Goal: Task Accomplishment & Management: Manage account settings

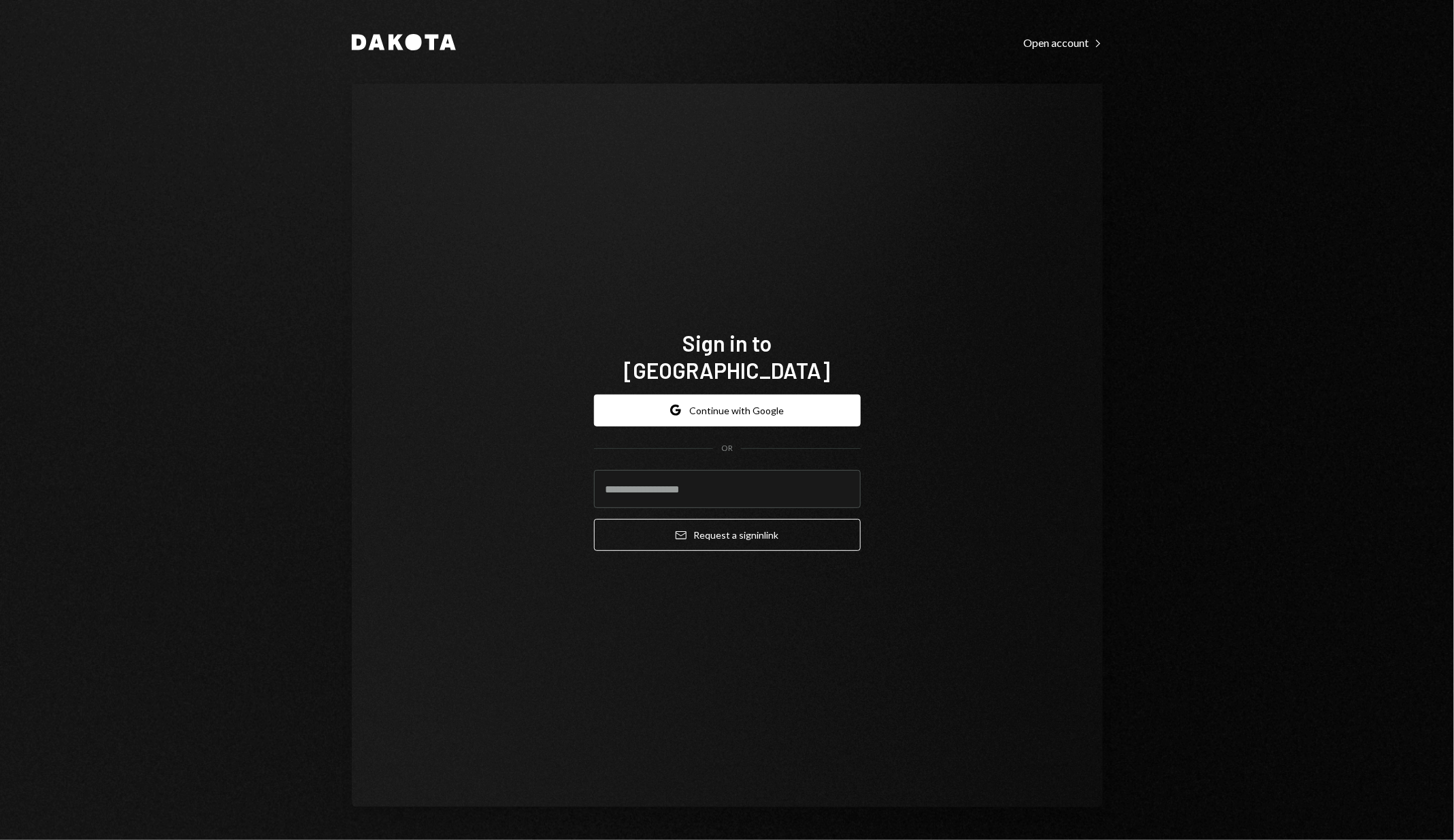
type input "**********"
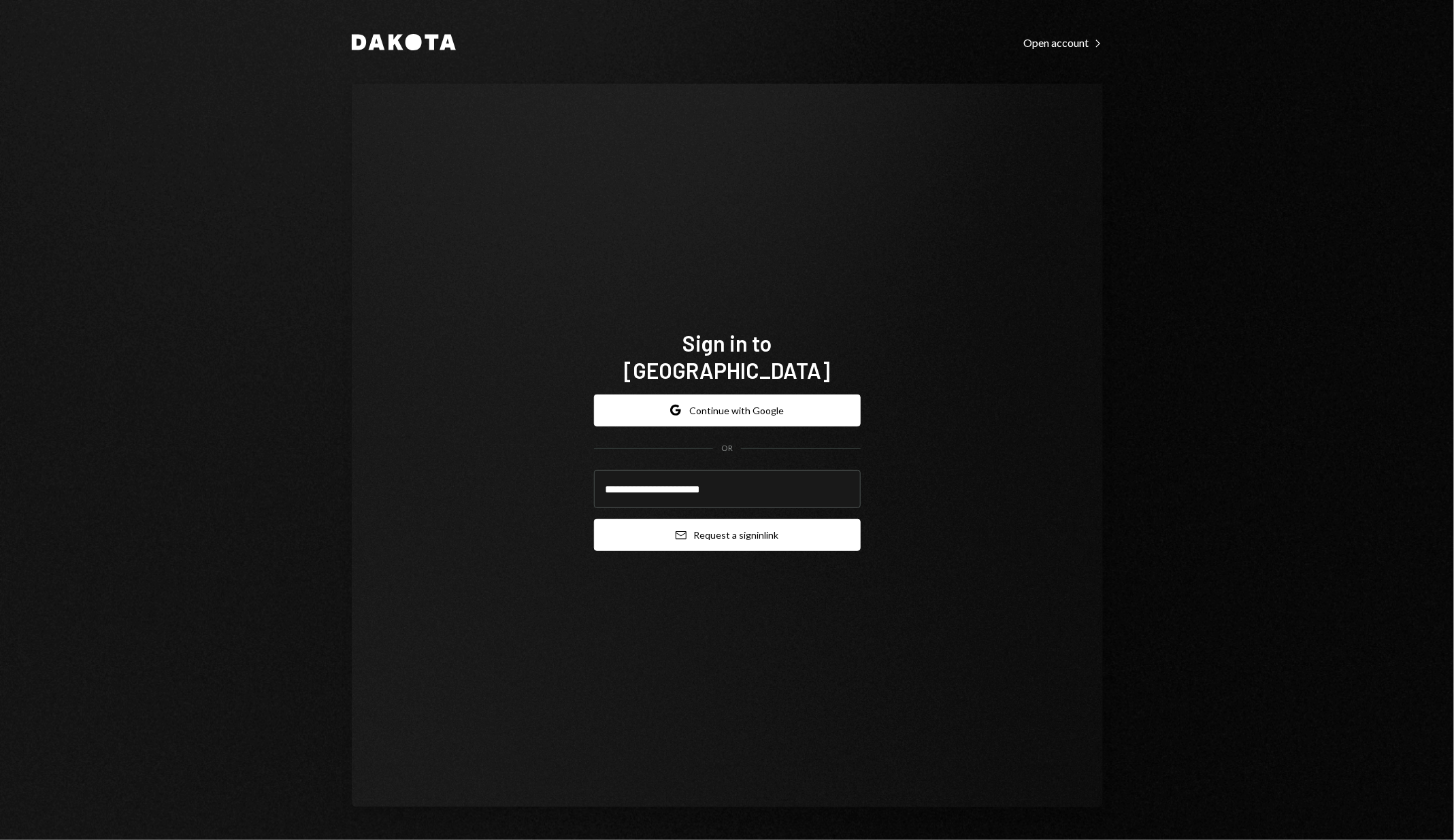
click at [719, 519] on button "Email Request a sign in link" at bounding box center [727, 535] width 267 height 32
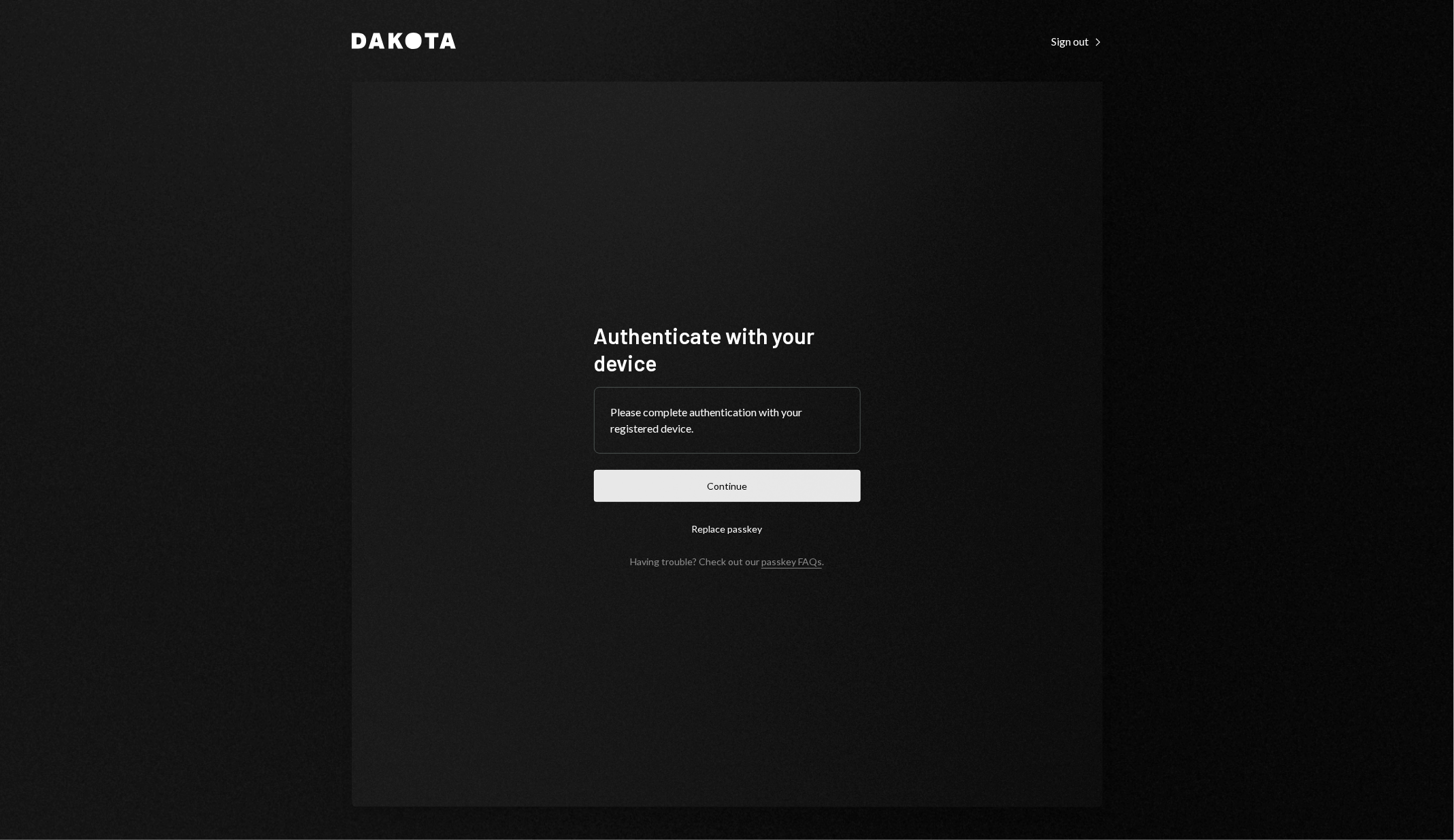
click at [616, 477] on button "Continue" at bounding box center [727, 486] width 267 height 32
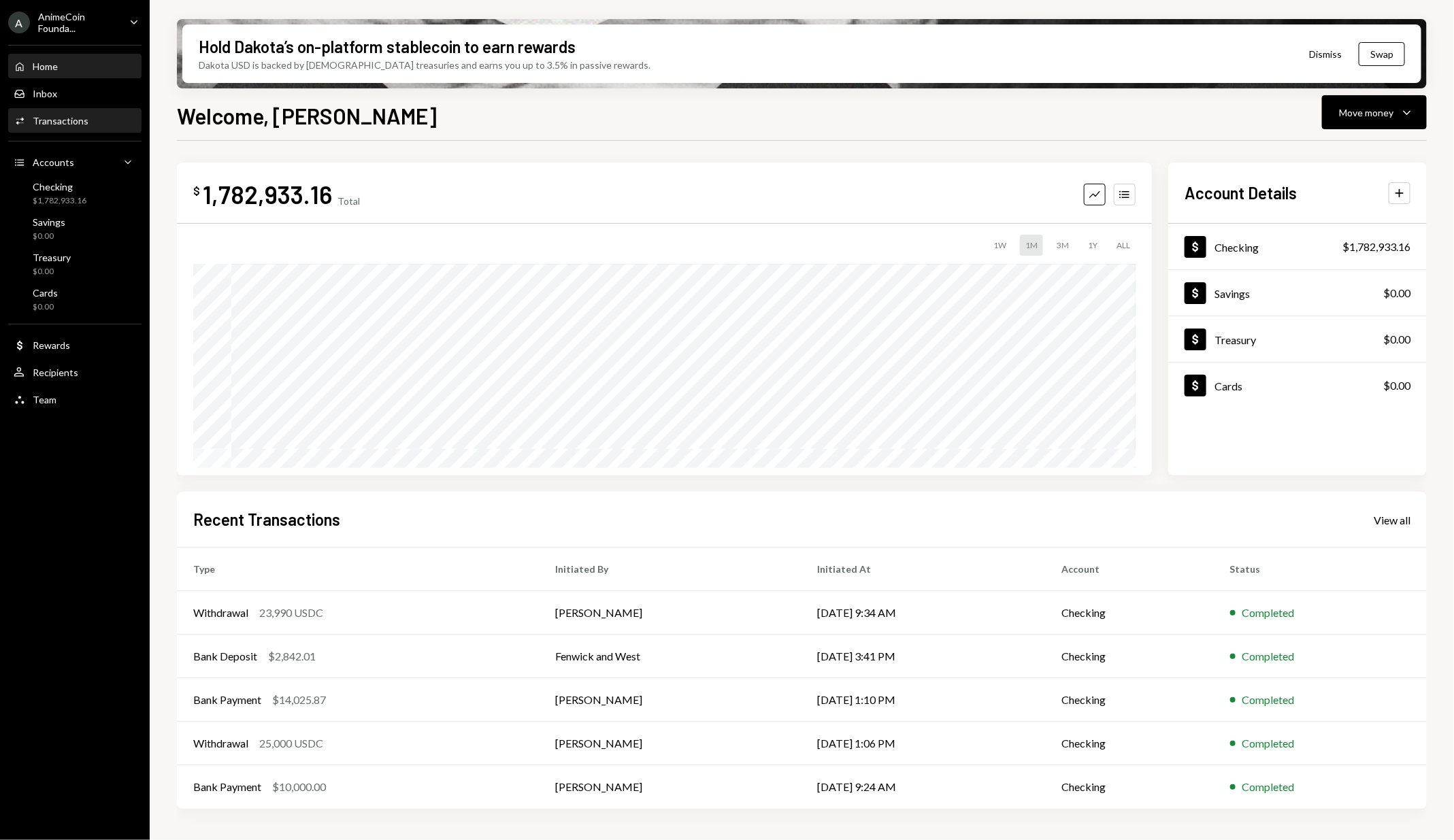
click at [108, 116] on div "Activities Transactions" at bounding box center [75, 121] width 122 height 12
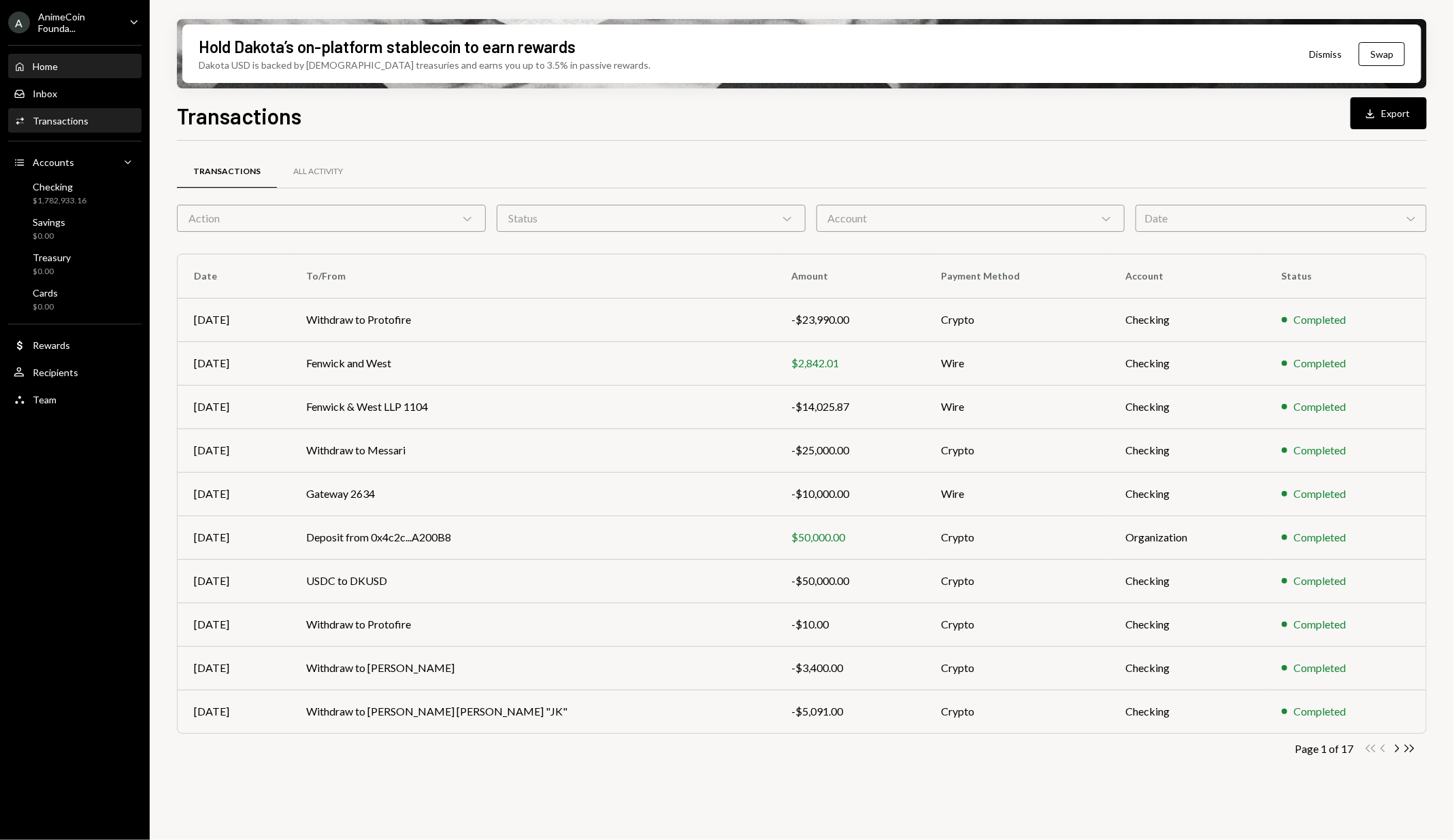
click at [101, 59] on div "Home Home" at bounding box center [75, 66] width 122 height 23
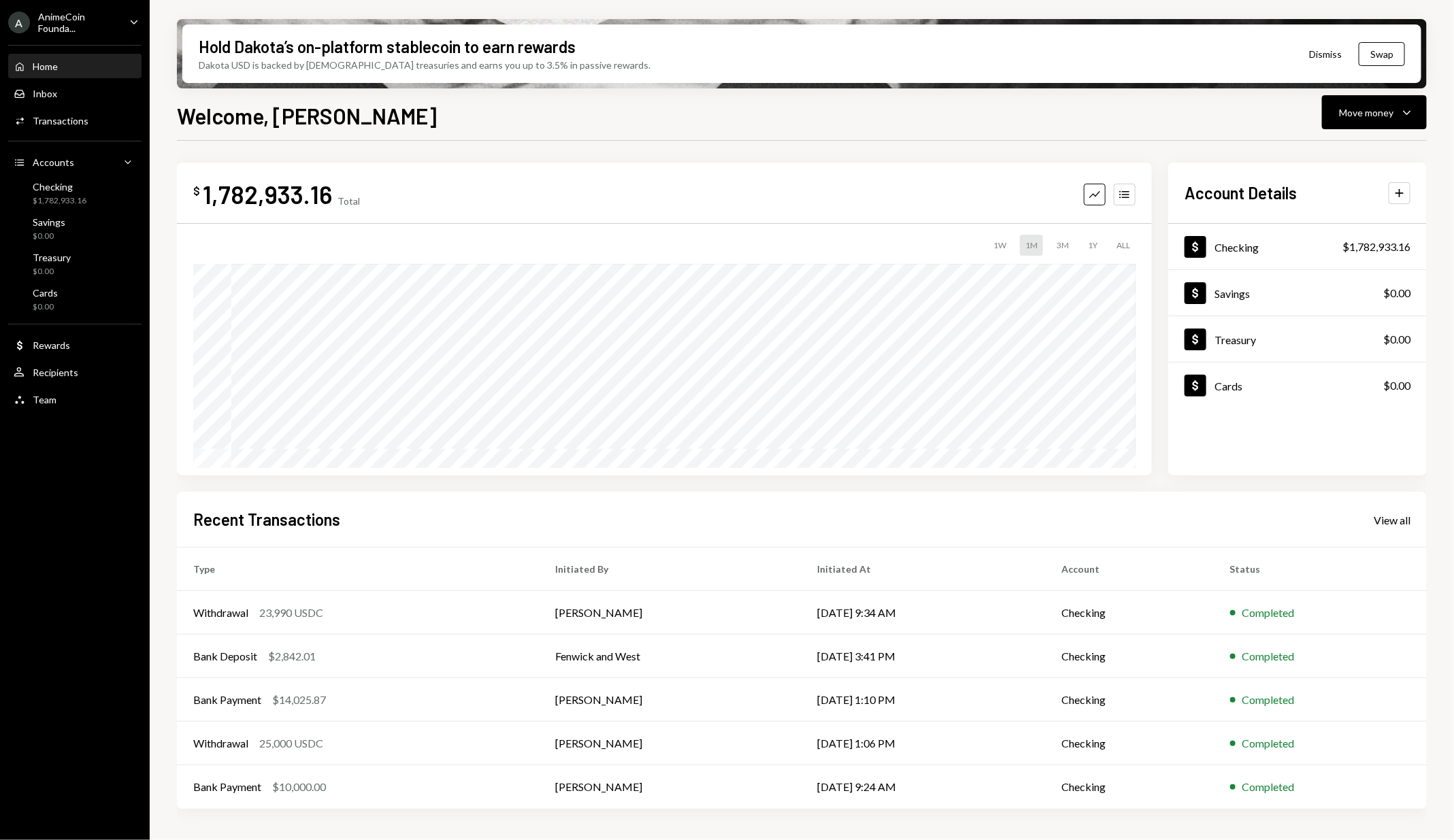
click at [96, 132] on div "Home Home Inbox Inbox Activities Transactions Accounts Accounts Caret Down Chec…" at bounding box center [74, 226] width 150 height 378
click at [109, 123] on div "Activities Transactions" at bounding box center [75, 121] width 122 height 12
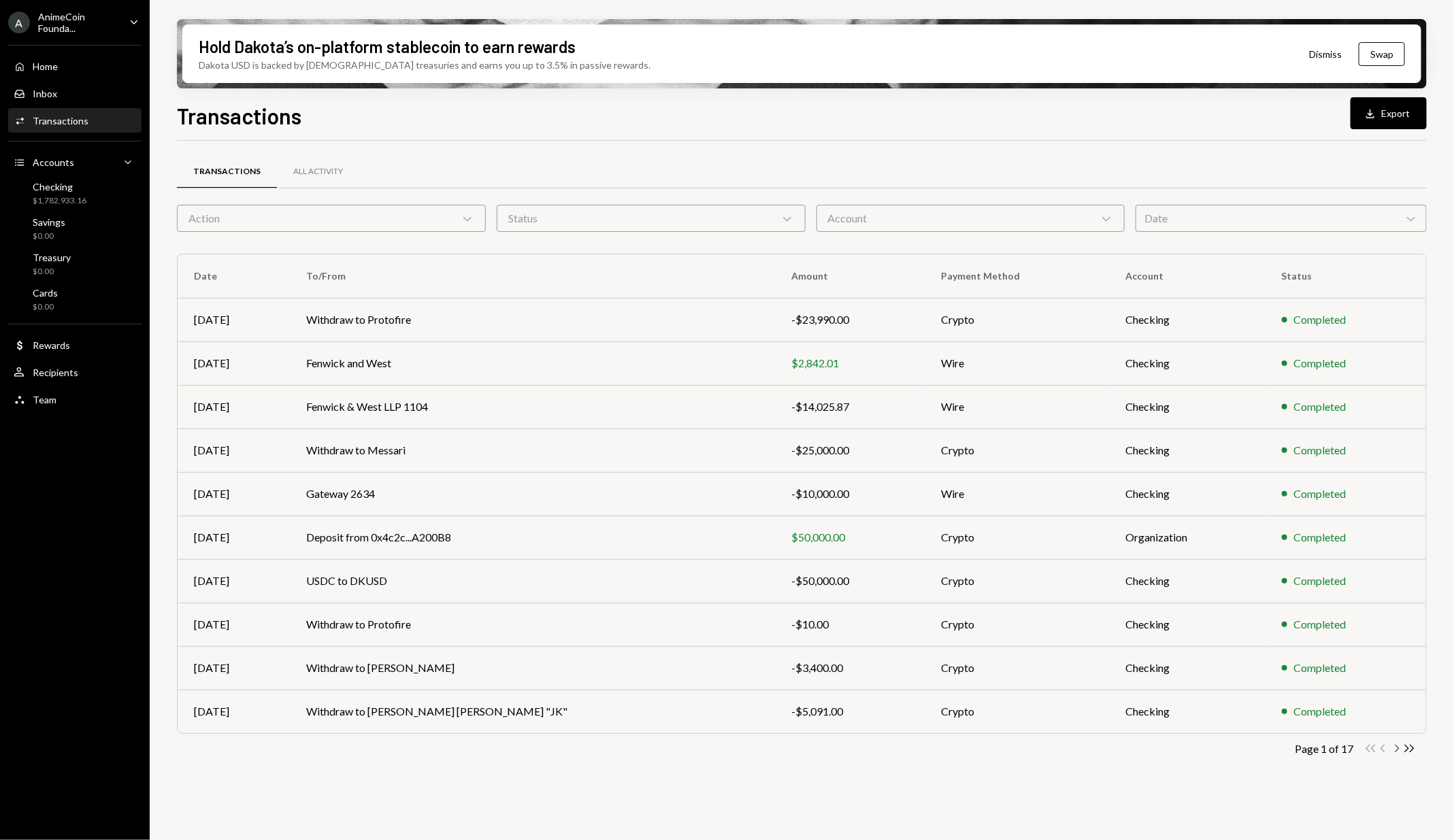
click at [1392, 746] on icon "Chevron Right" at bounding box center [1396, 748] width 13 height 13
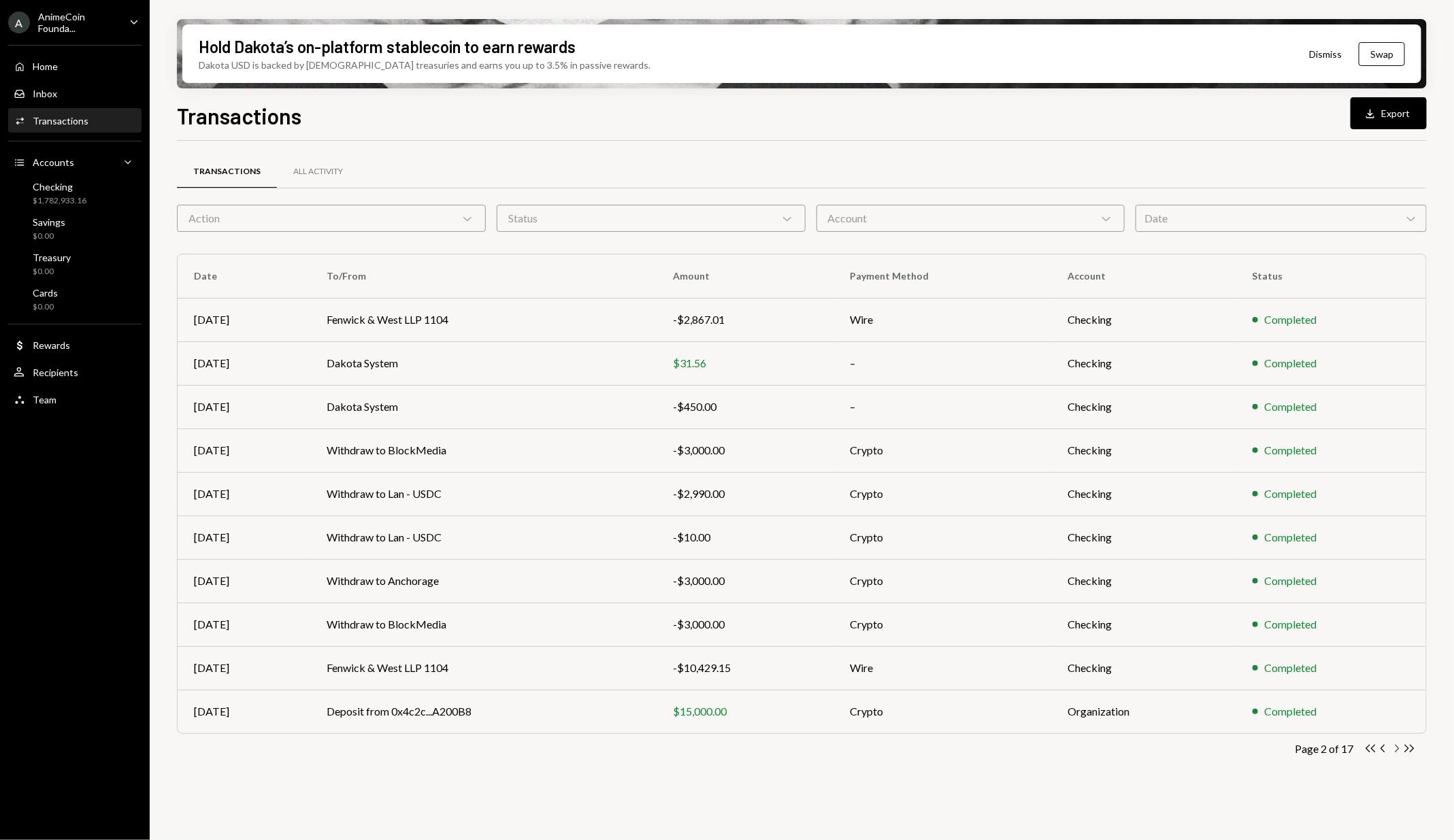
click at [1393, 746] on icon "Chevron Right" at bounding box center [1396, 748] width 13 height 13
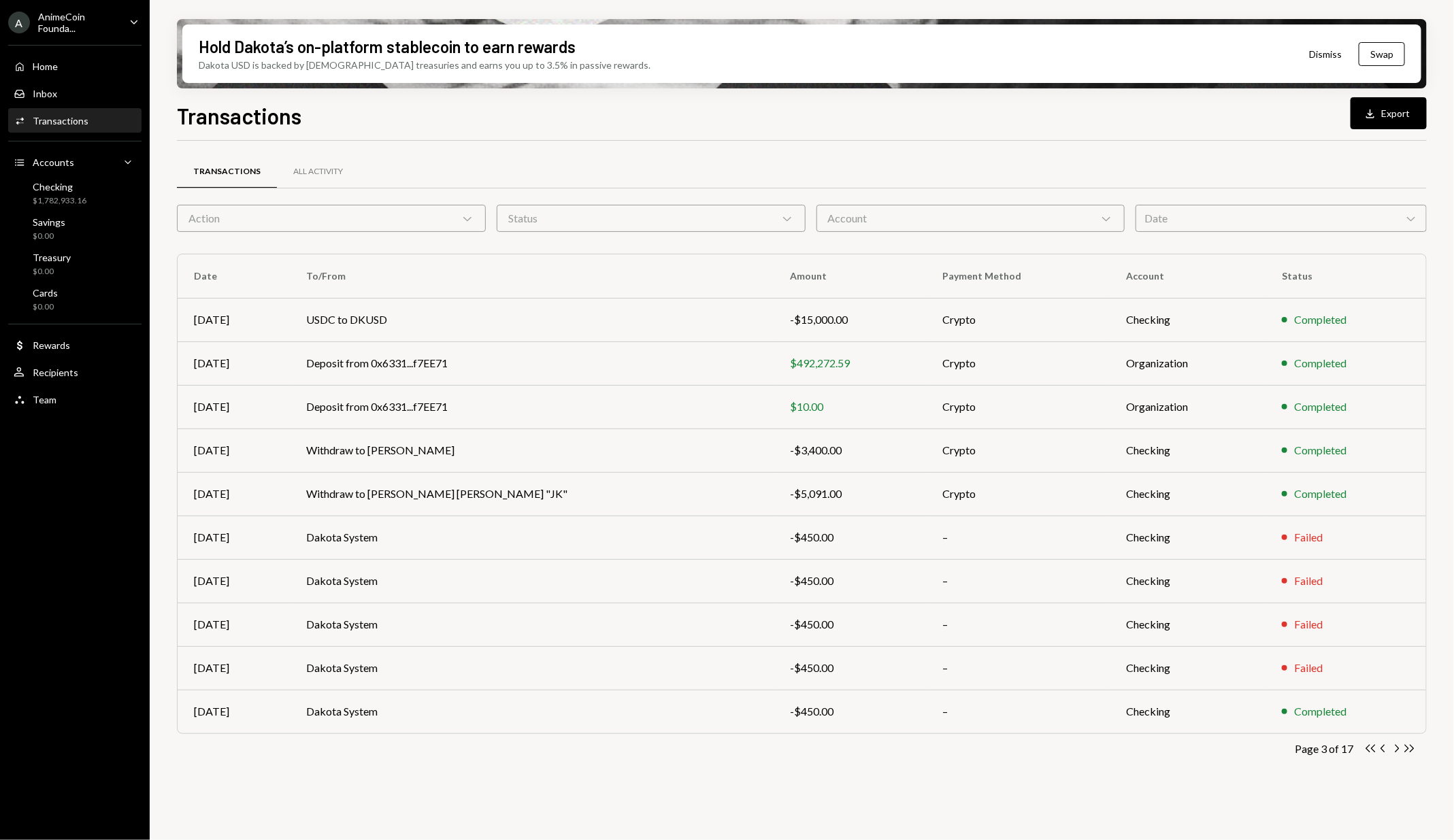
click at [1393, 746] on icon "Chevron Right" at bounding box center [1396, 748] width 13 height 13
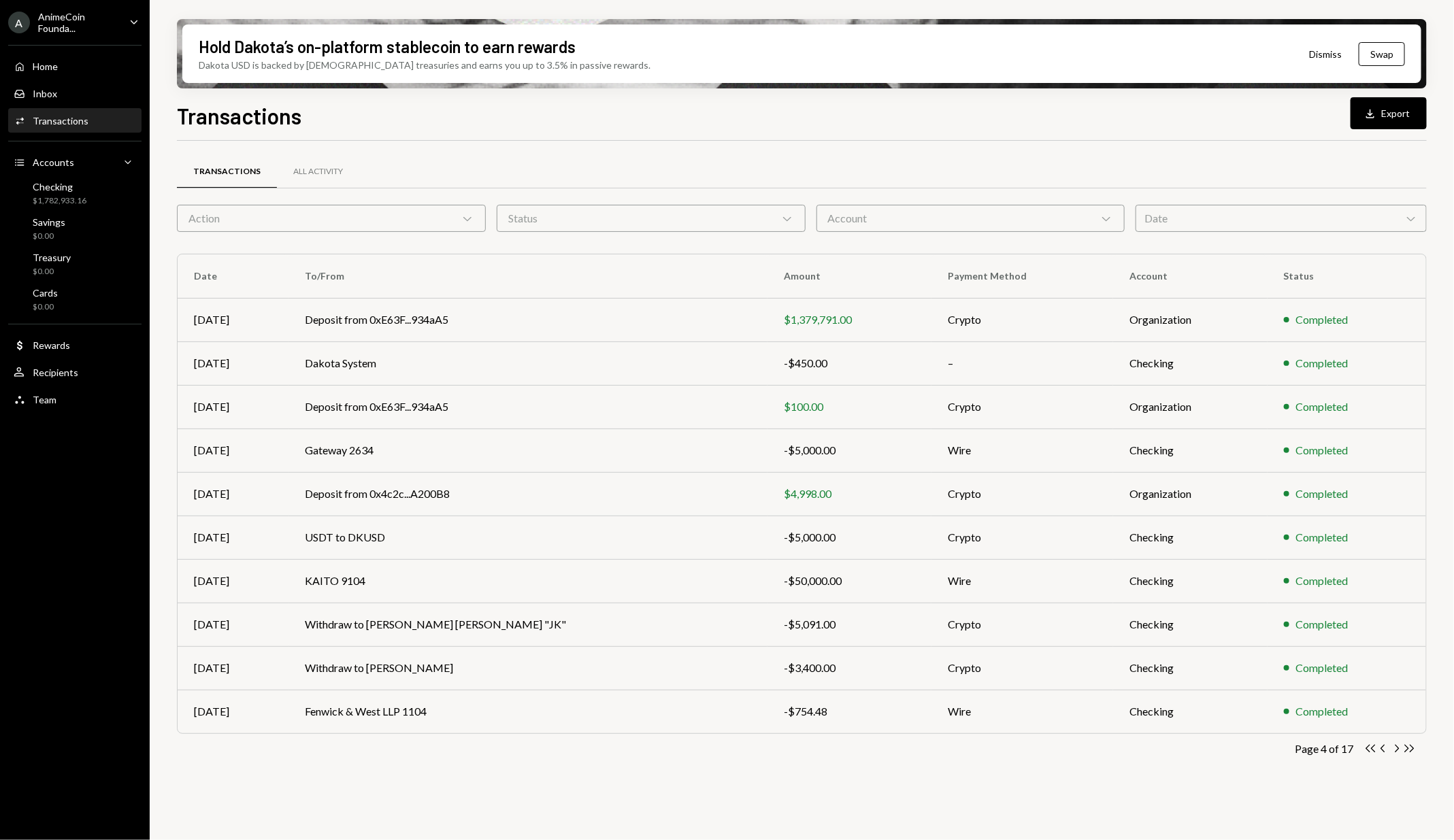
click at [1393, 746] on icon "Chevron Right" at bounding box center [1396, 748] width 13 height 13
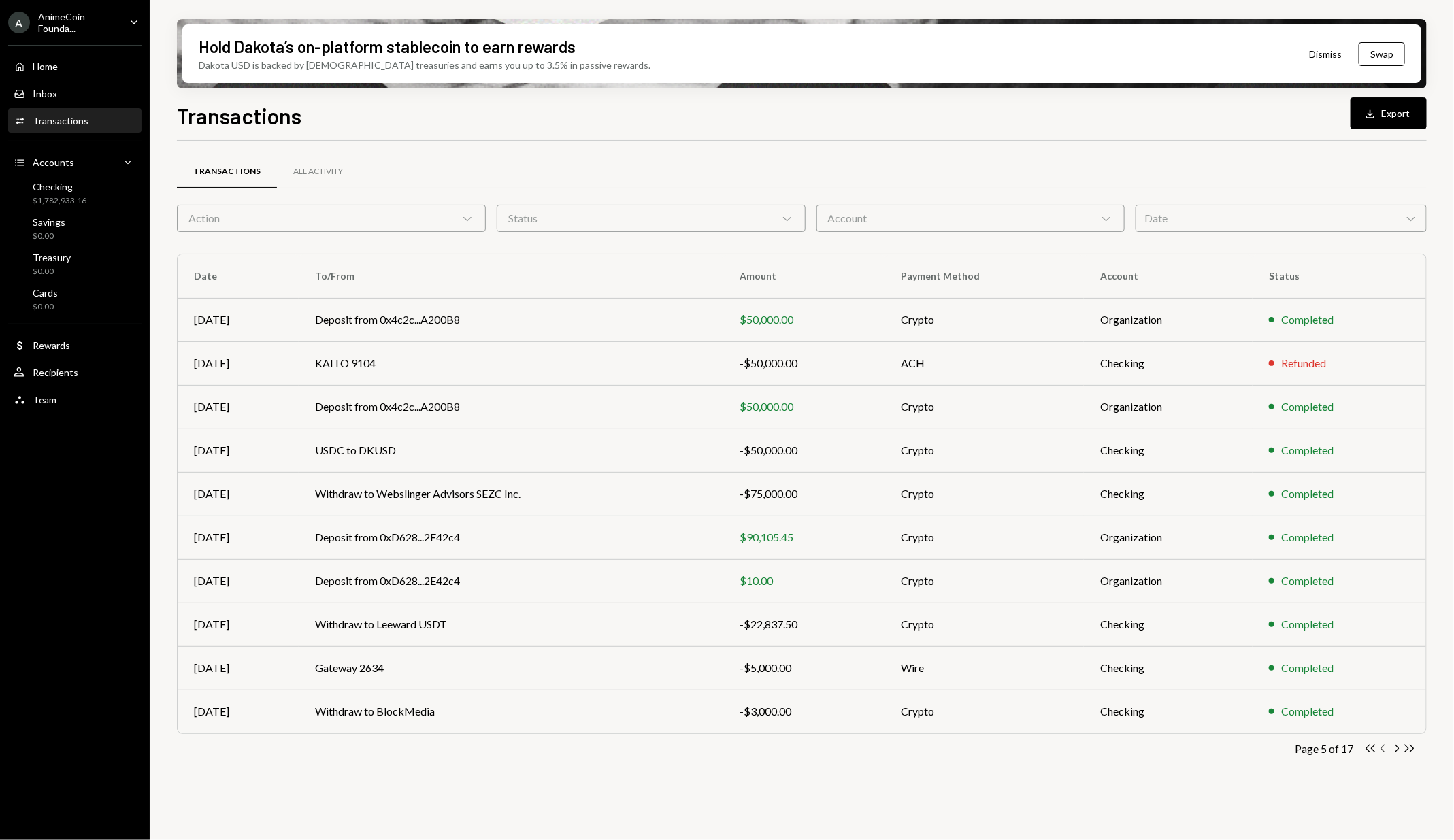
click at [1385, 747] on icon "Chevron Left" at bounding box center [1383, 748] width 13 height 13
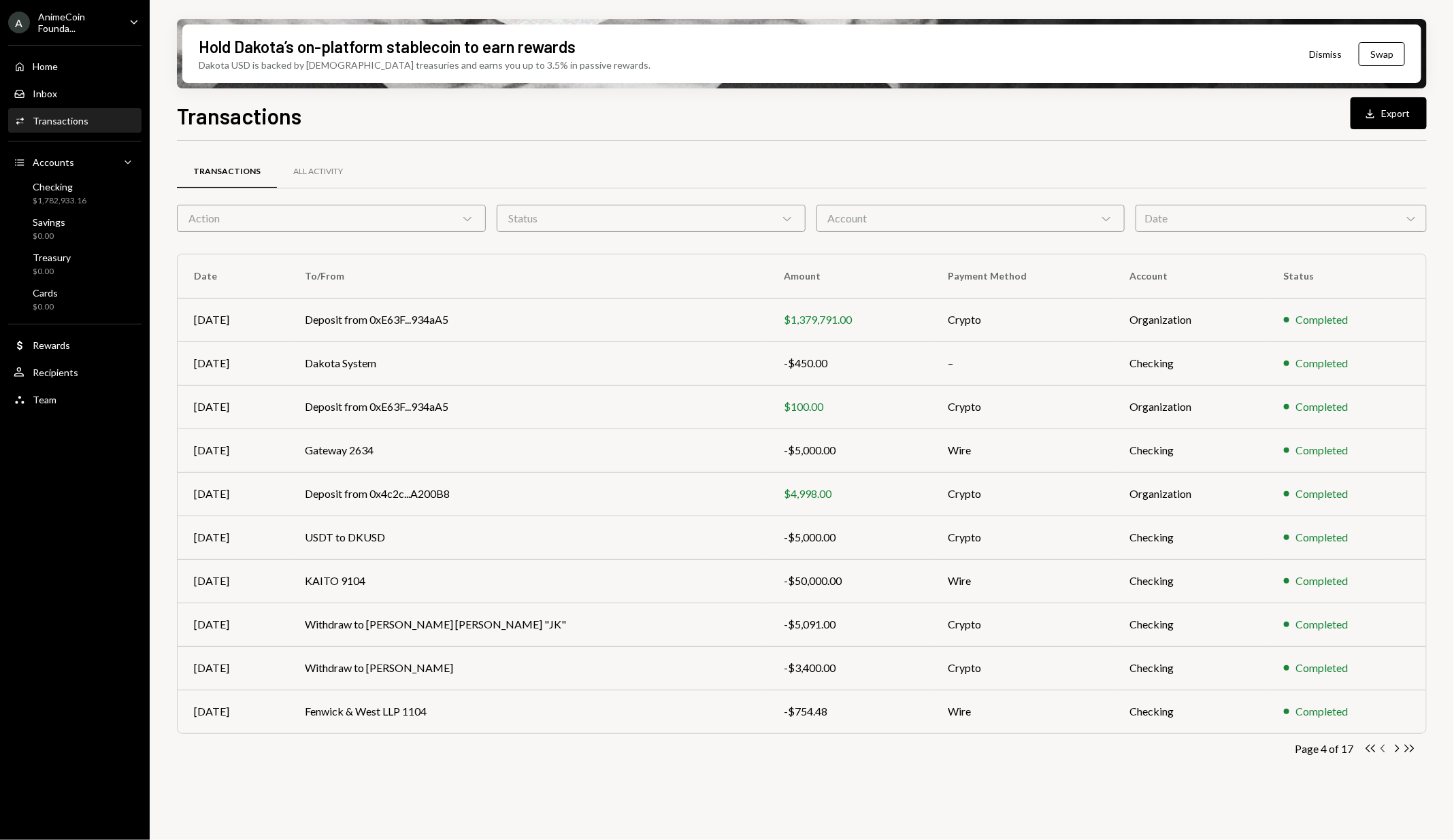
click at [1385, 747] on icon "Chevron Left" at bounding box center [1383, 748] width 13 height 13
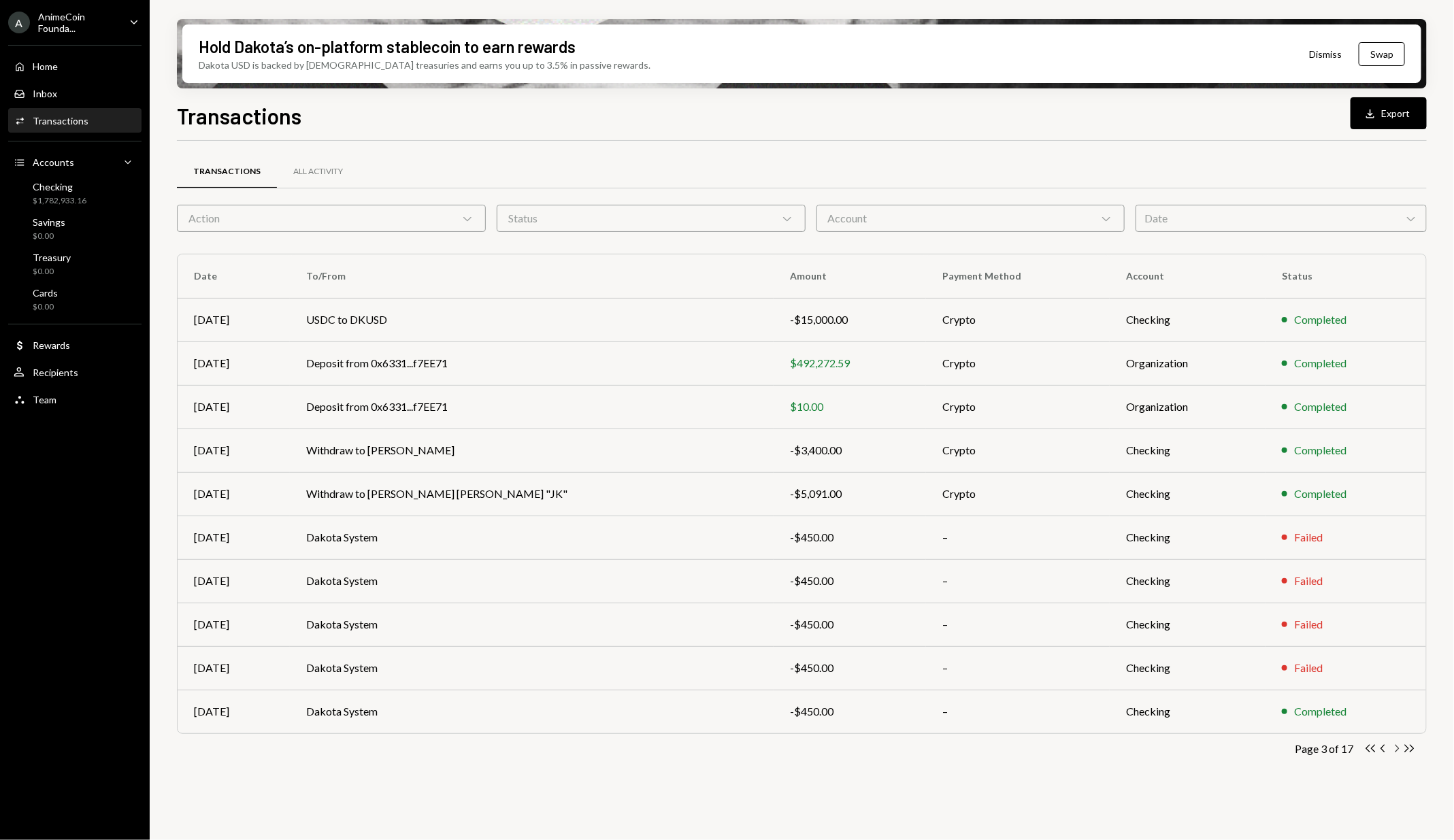
click at [1395, 750] on icon "Chevron Right" at bounding box center [1396, 748] width 13 height 13
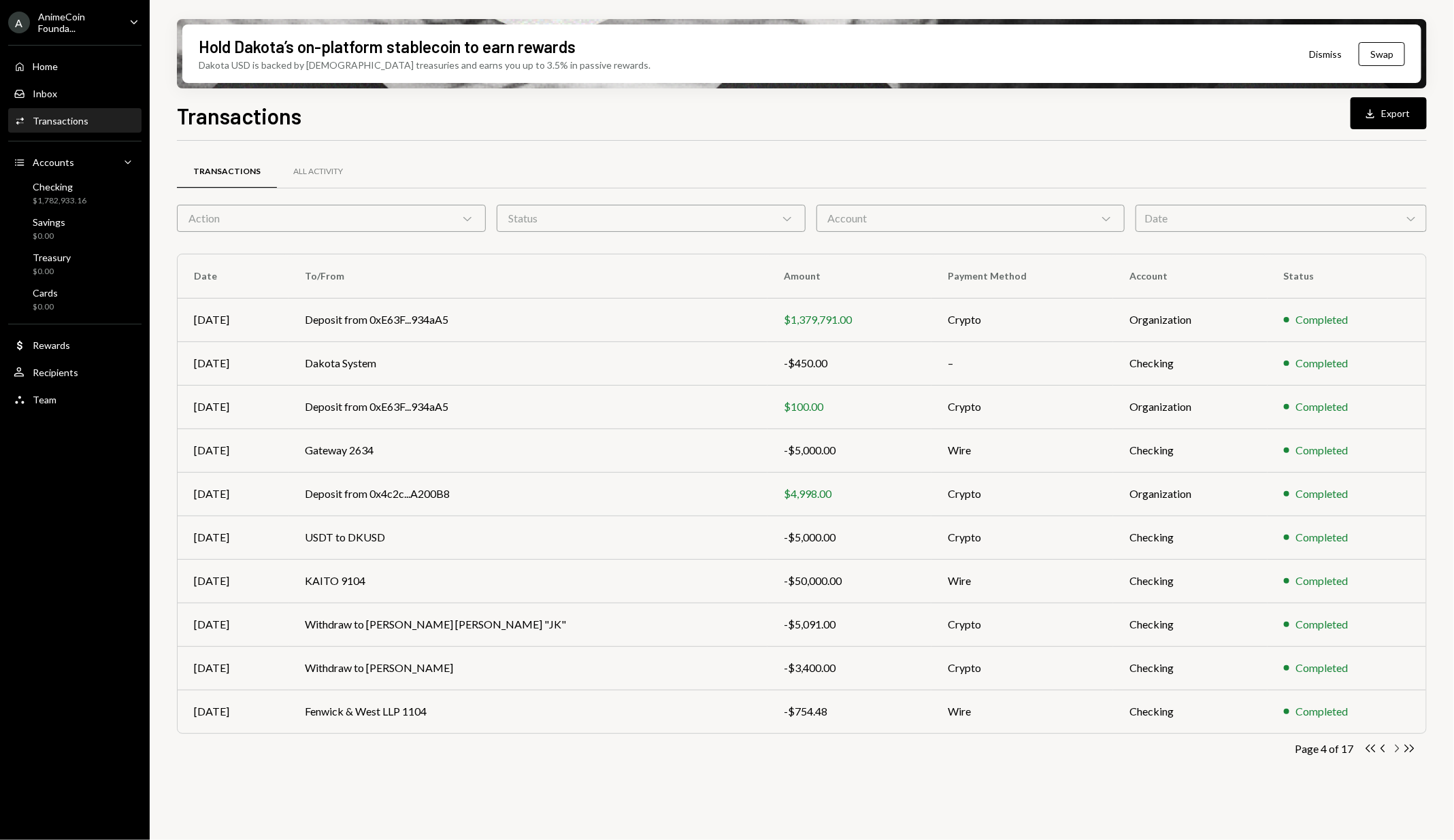
click at [1395, 750] on icon "Chevron Right" at bounding box center [1396, 748] width 13 height 13
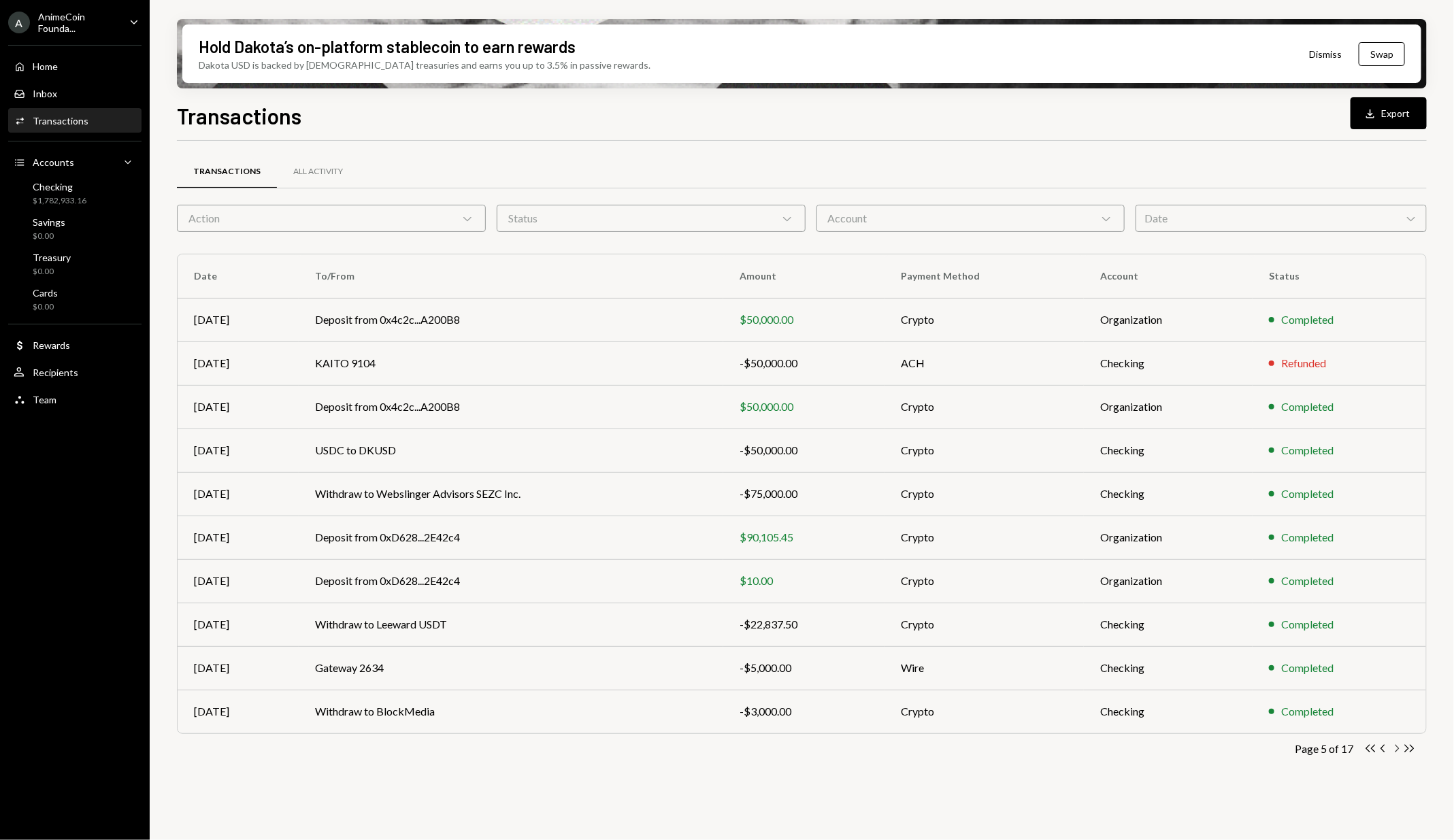
click at [1395, 750] on icon "Chevron Right" at bounding box center [1396, 748] width 13 height 13
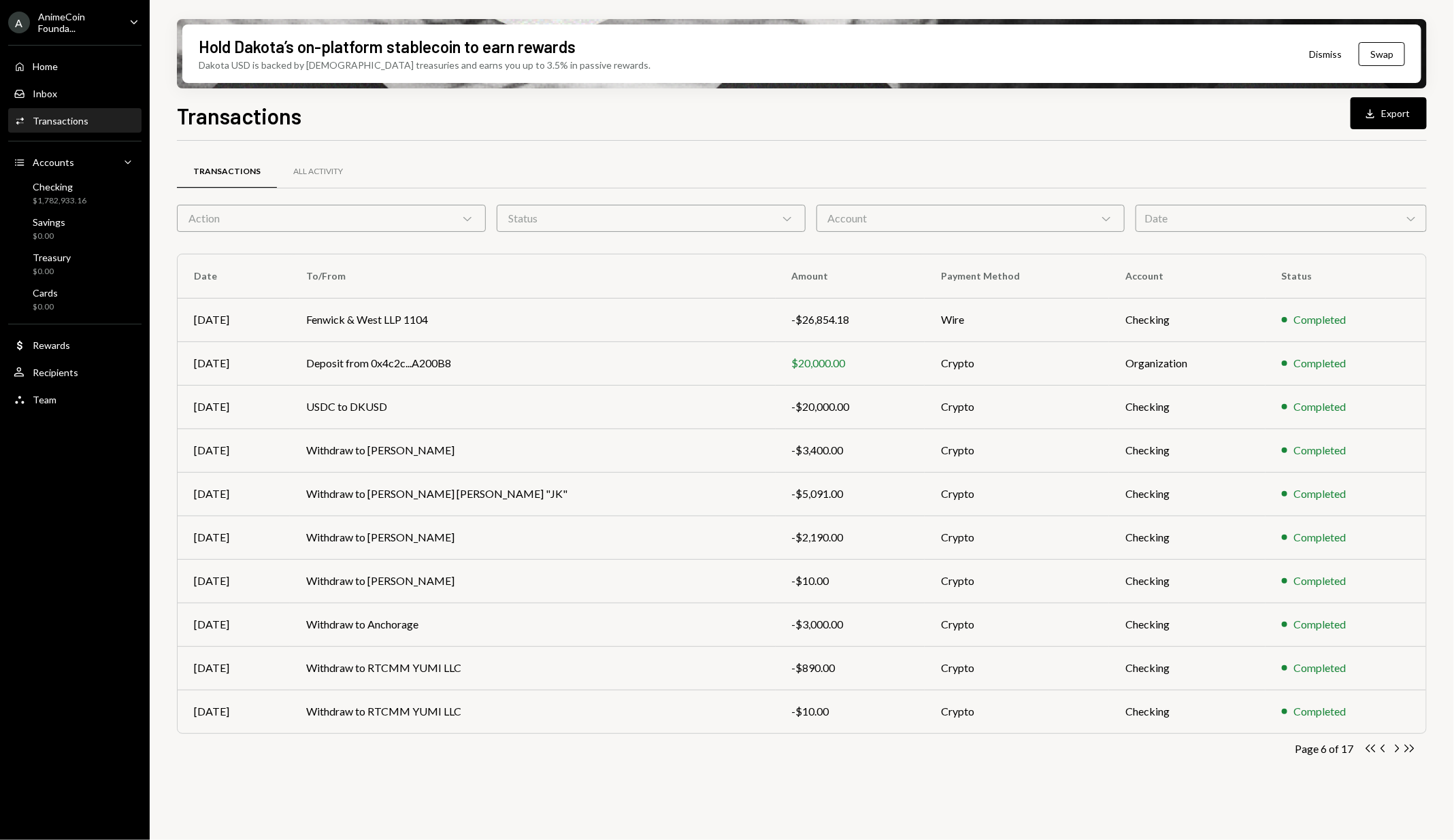
click at [892, 767] on div "Transactions All Activity Action Chevron Down Status Chevron Down Account Chevr…" at bounding box center [802, 476] width 1250 height 628
click at [1388, 749] on icon "Chevron Left" at bounding box center [1383, 748] width 13 height 13
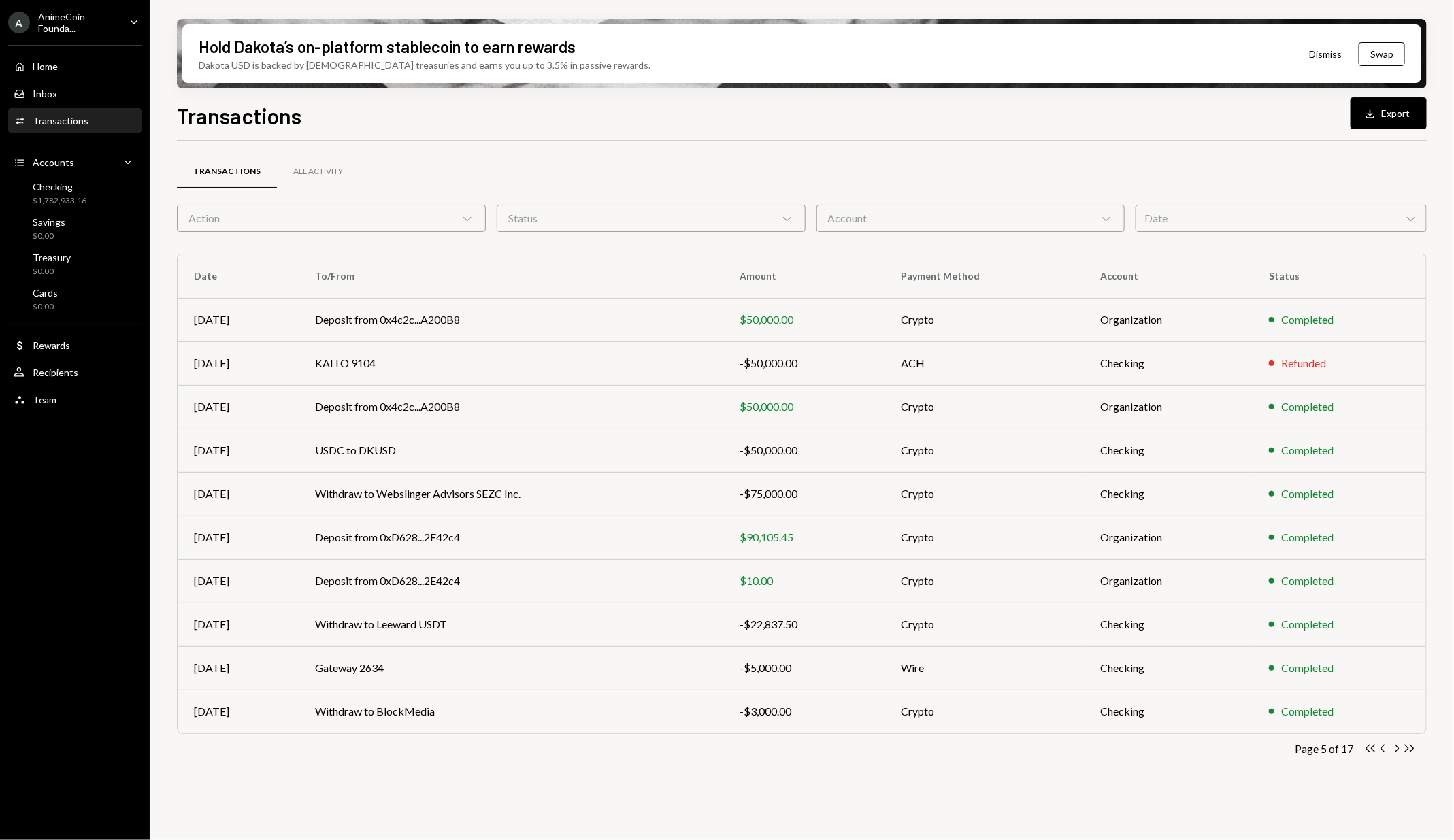
click at [1388, 749] on icon "Chevron Left" at bounding box center [1383, 748] width 13 height 13
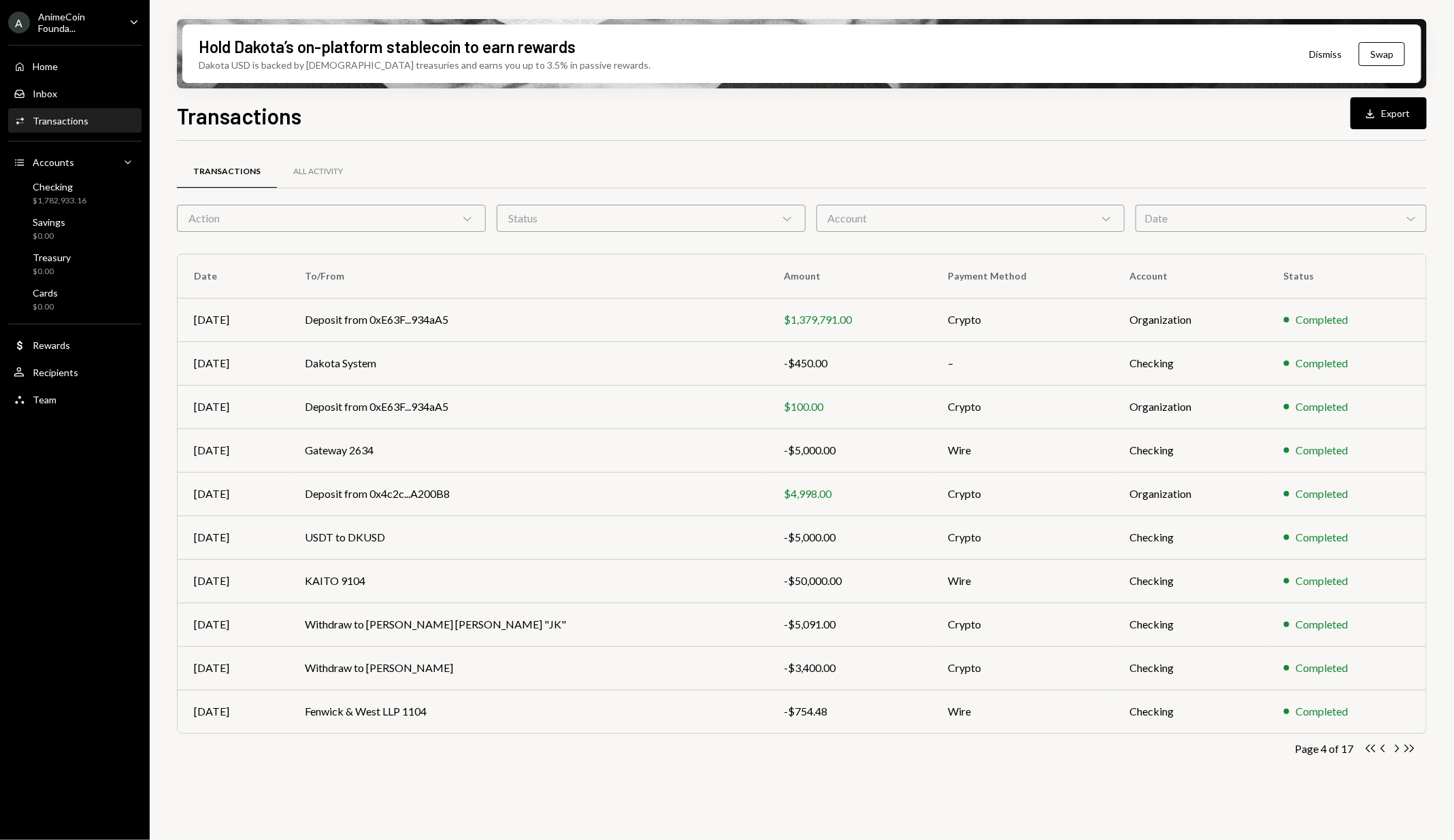
click at [1388, 749] on icon "Chevron Left" at bounding box center [1383, 748] width 13 height 13
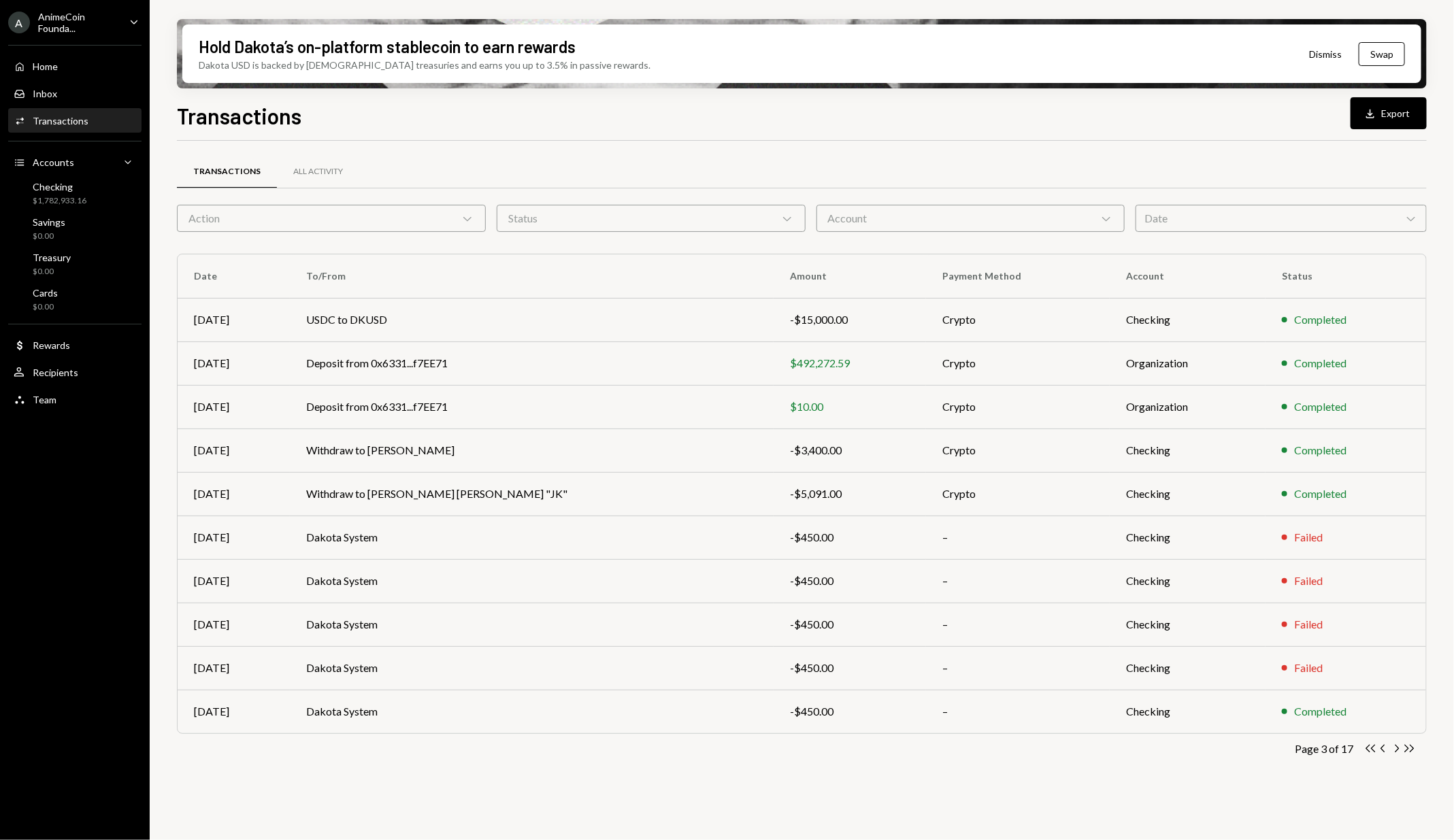
click at [1388, 749] on icon "Chevron Left" at bounding box center [1383, 748] width 13 height 13
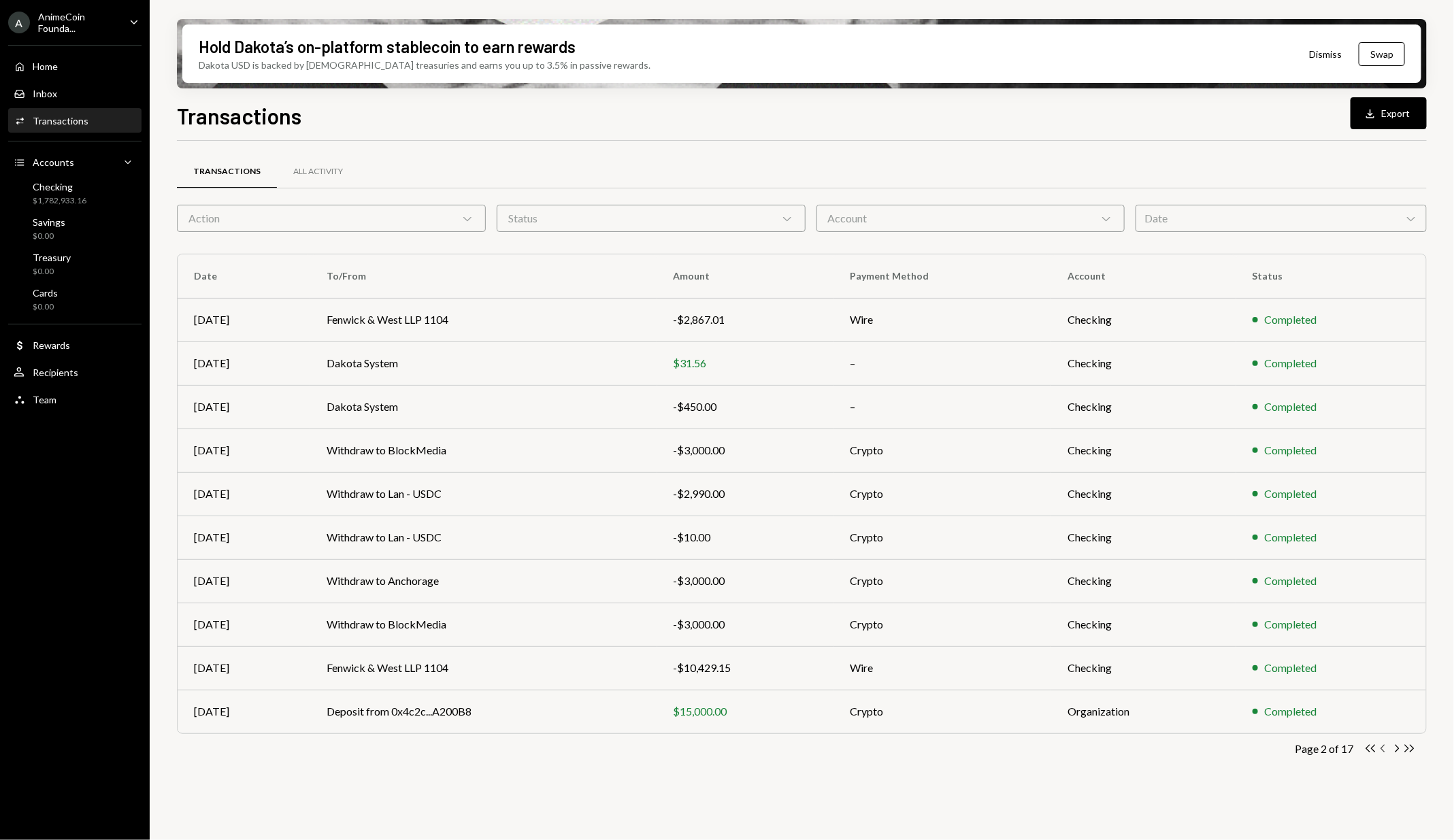
click at [1388, 748] on icon "Chevron Left" at bounding box center [1383, 748] width 13 height 13
